Goal: Find specific page/section: Find specific page/section

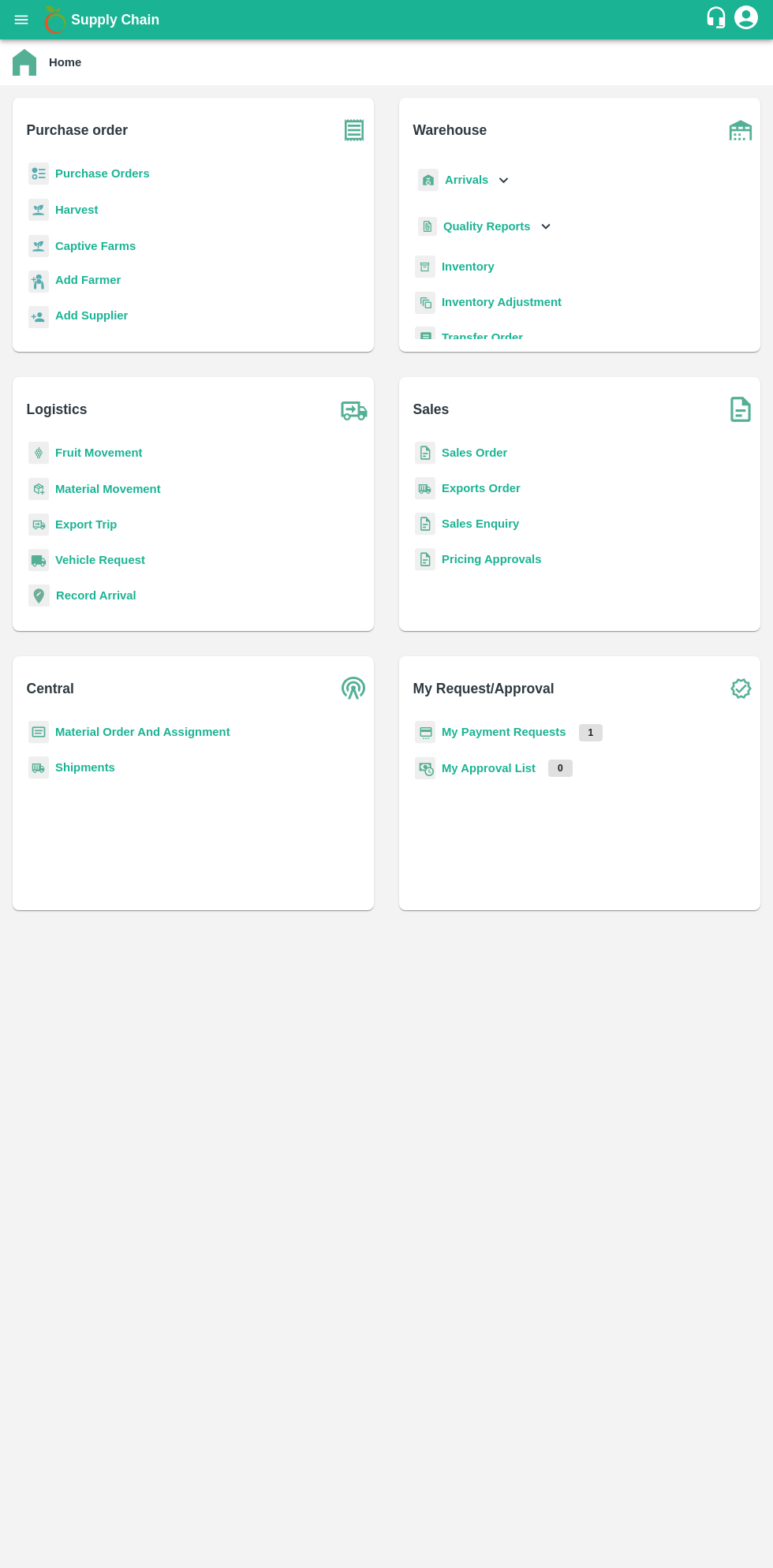
click at [73, 20] on b "Supply Chain" at bounding box center [115, 20] width 88 height 16
click at [31, 29] on button "open drawer" at bounding box center [22, 20] width 37 height 37
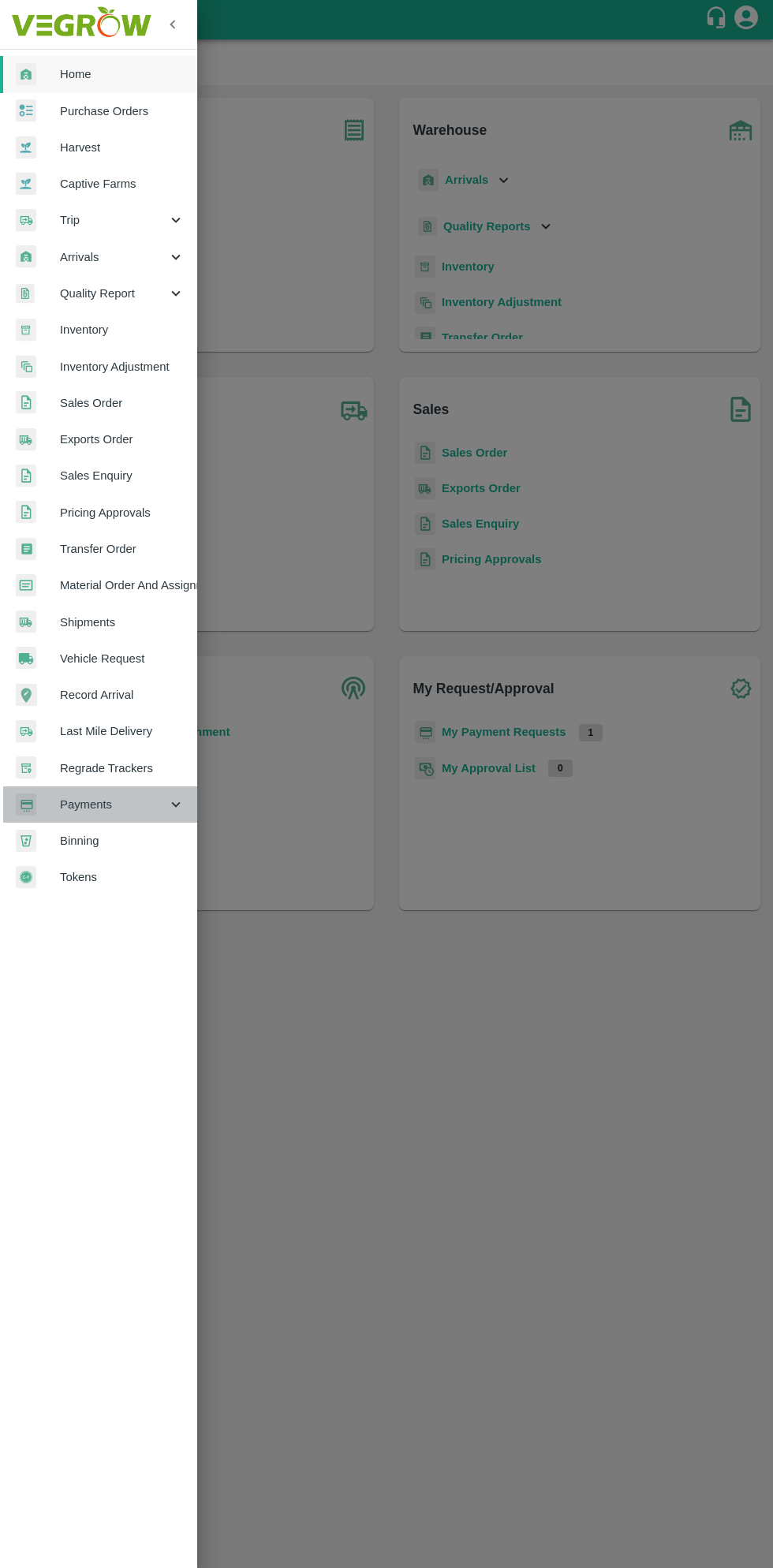
click at [96, 806] on span "Payments" at bounding box center [113, 805] width 108 height 18
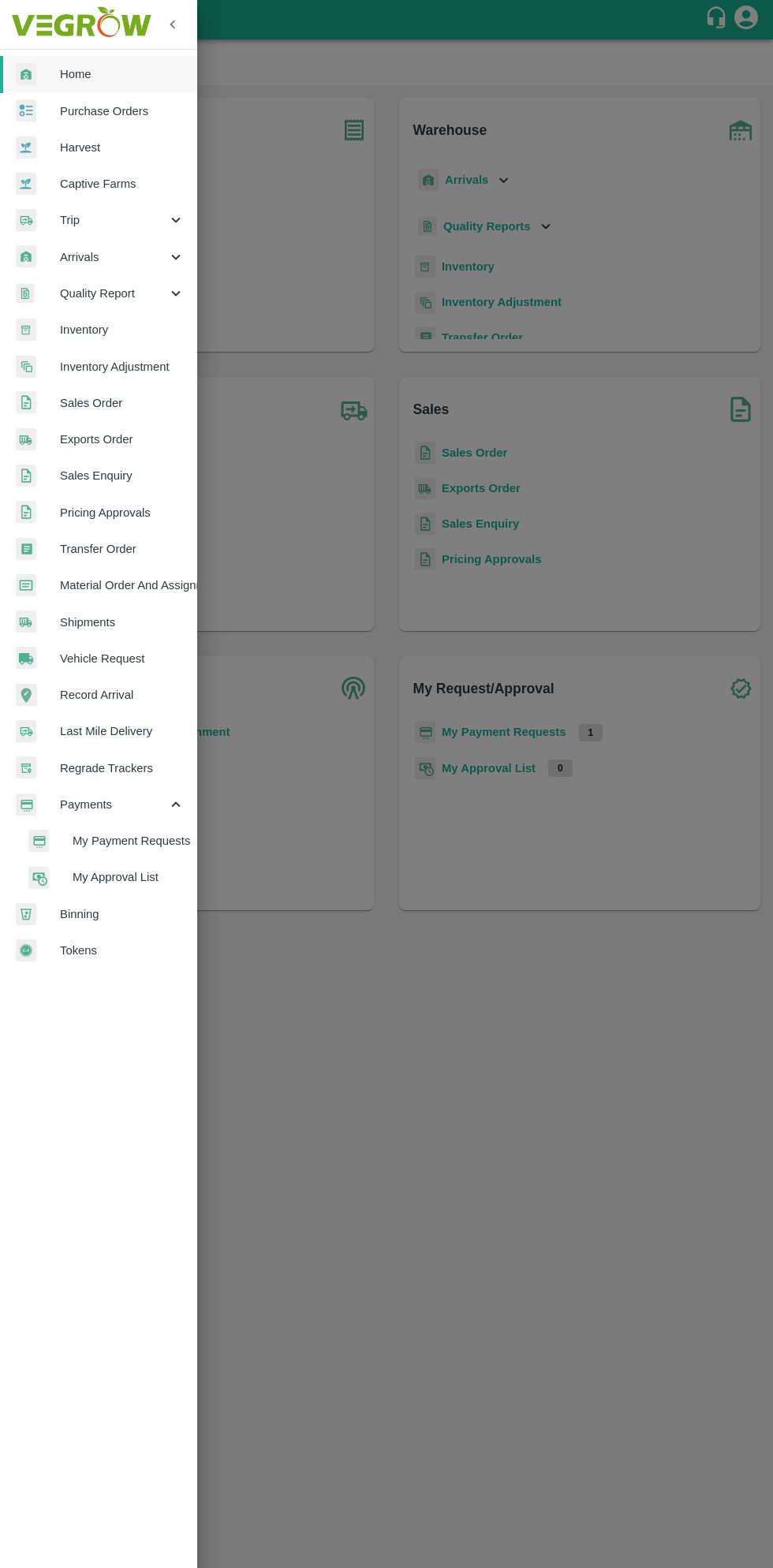
click at [129, 838] on span "My Payment Requests" at bounding box center [128, 841] width 112 height 18
